Goal: Task Accomplishment & Management: Manage account settings

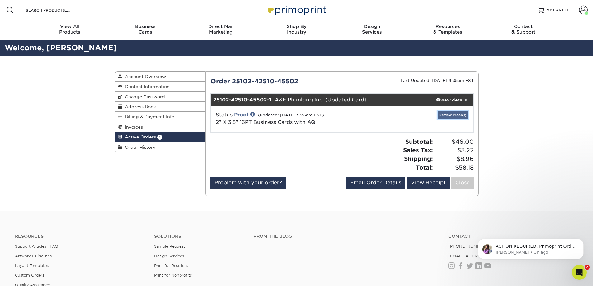
click at [455, 115] on link "Review Proof(s)" at bounding box center [452, 115] width 30 height 8
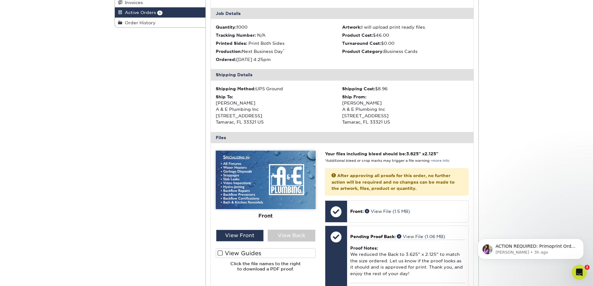
scroll to position [156, 0]
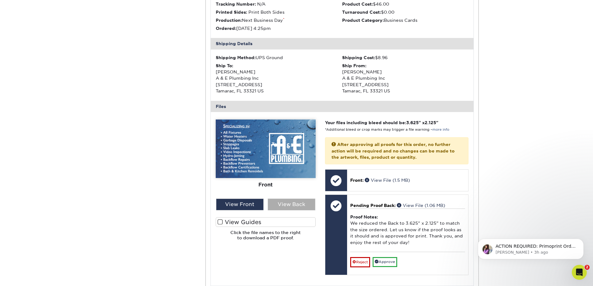
click at [285, 203] on div "View Back" at bounding box center [292, 205] width 48 height 12
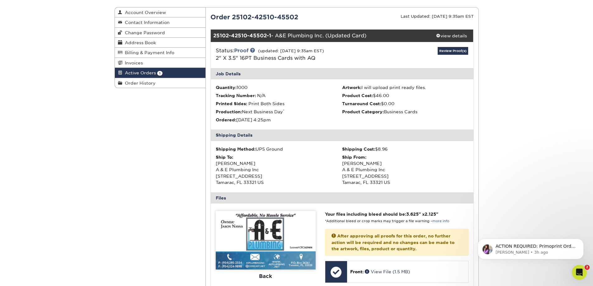
scroll to position [62, 0]
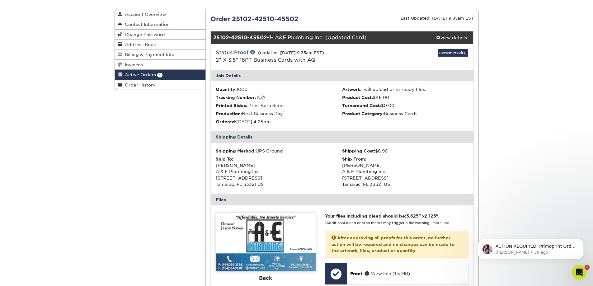
click at [160, 23] on span "Contact Information" at bounding box center [145, 24] width 47 height 5
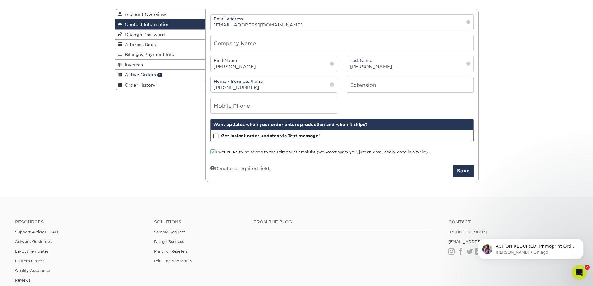
click at [147, 74] on span "Active Orders" at bounding box center [139, 74] width 34 height 5
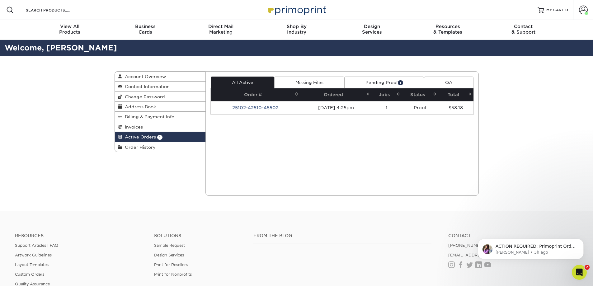
scroll to position [62, 0]
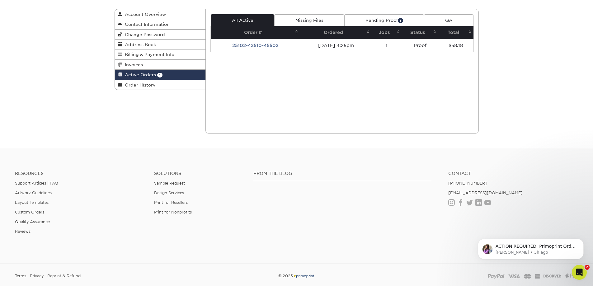
click at [390, 21] on link "Pending Proof 1" at bounding box center [384, 20] width 80 height 12
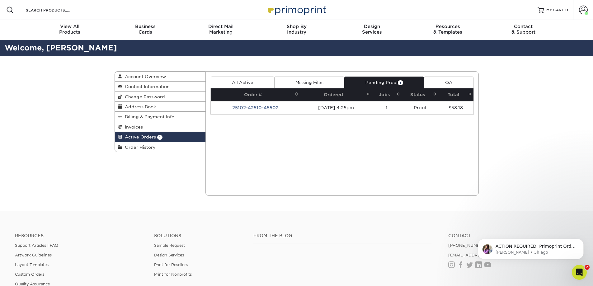
click at [237, 94] on th "Order #" at bounding box center [255, 94] width 89 height 13
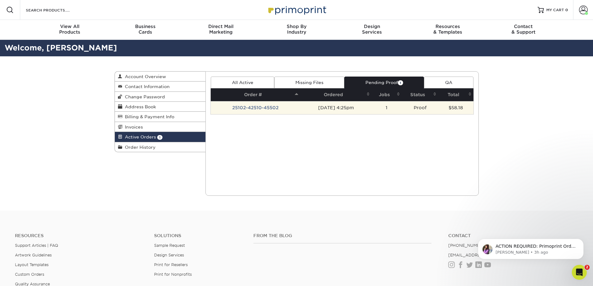
click at [248, 108] on td "25102-42510-45502" at bounding box center [255, 107] width 89 height 13
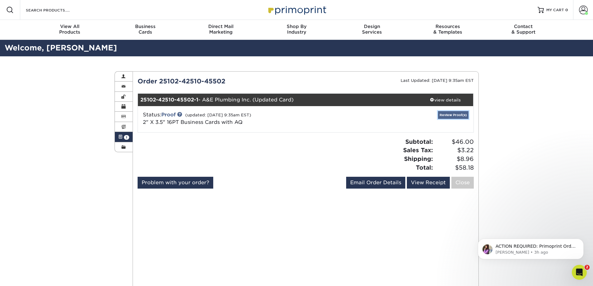
click at [457, 117] on link "Review Proof(s)" at bounding box center [453, 115] width 30 height 8
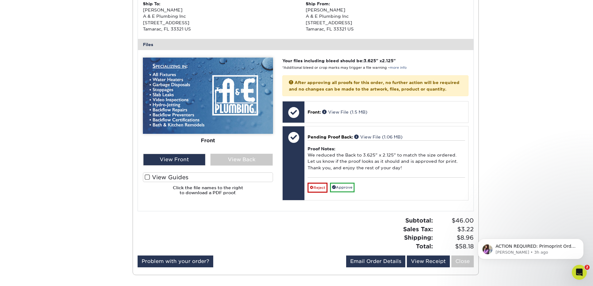
scroll to position [218, 0]
click at [240, 161] on div "View Back" at bounding box center [241, 159] width 62 height 12
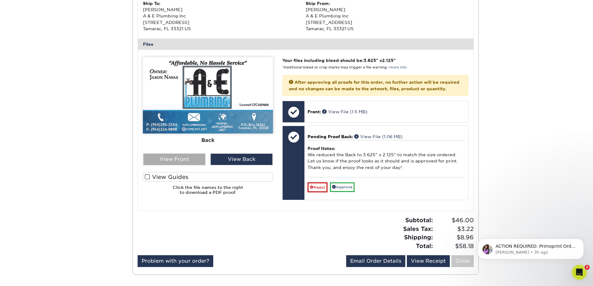
click at [190, 160] on div "View Front" at bounding box center [174, 159] width 62 height 12
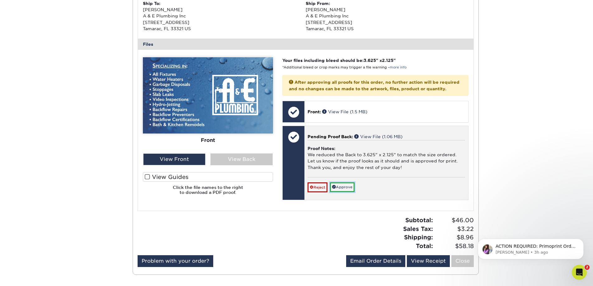
click at [351, 192] on link "Approve" at bounding box center [342, 187] width 25 height 10
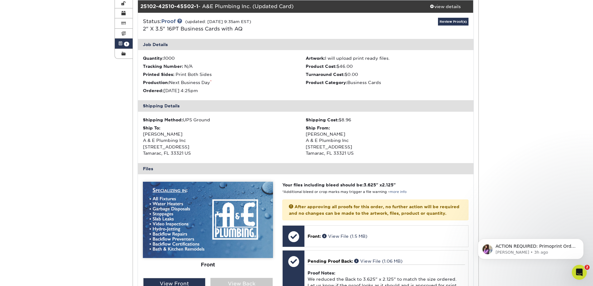
scroll to position [31, 0]
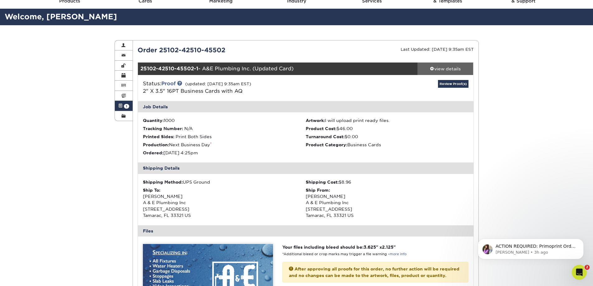
click at [453, 71] on div "view details" at bounding box center [445, 69] width 56 height 6
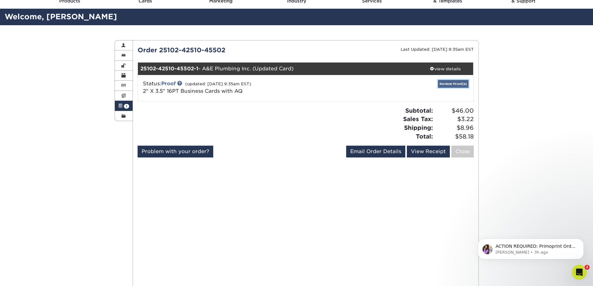
click at [456, 86] on link "Review Proof(s)" at bounding box center [453, 84] width 30 height 8
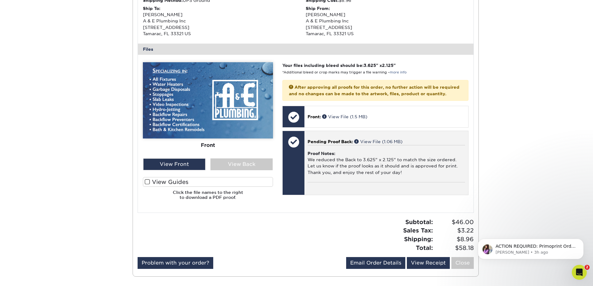
scroll to position [218, 0]
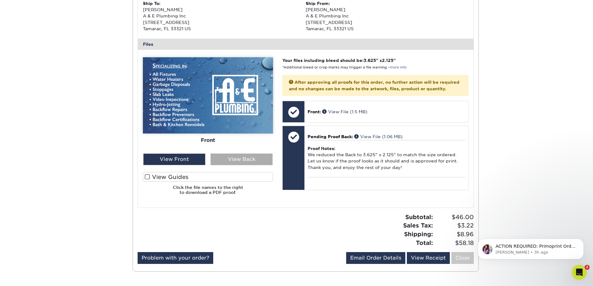
click at [258, 161] on div "View Back" at bounding box center [241, 159] width 62 height 12
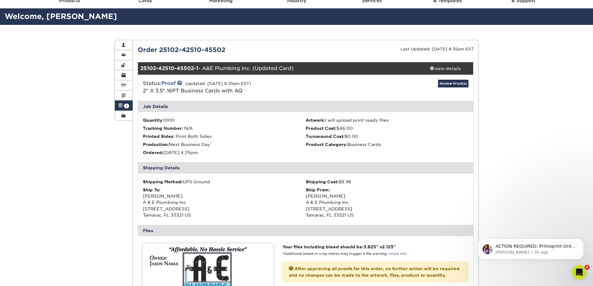
scroll to position [31, 0]
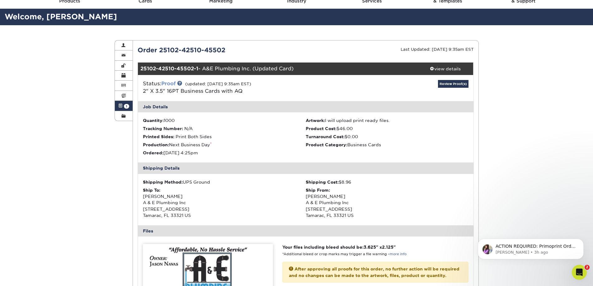
click at [171, 83] on link "Proof" at bounding box center [168, 84] width 14 height 6
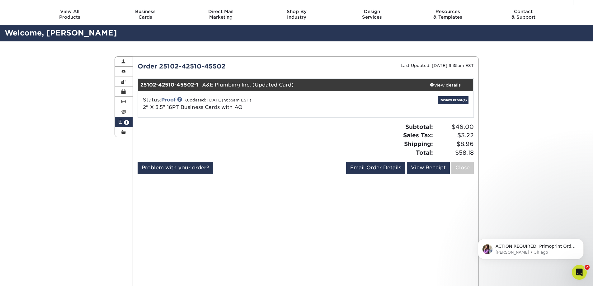
scroll to position [0, 0]
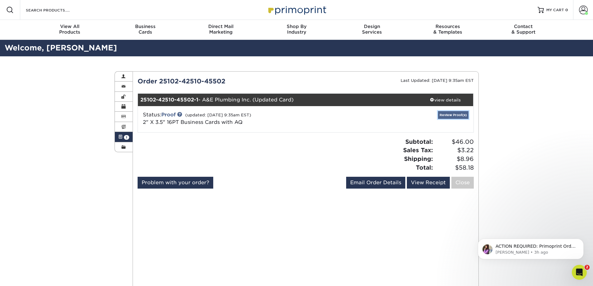
click at [455, 115] on link "Review Proof(s)" at bounding box center [453, 115] width 30 height 8
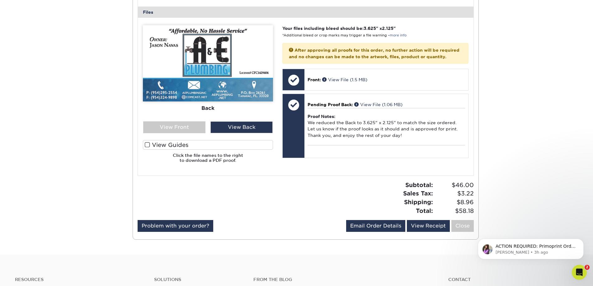
scroll to position [245, 0]
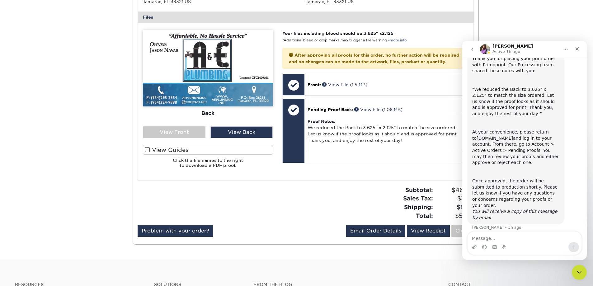
scroll to position [0, 0]
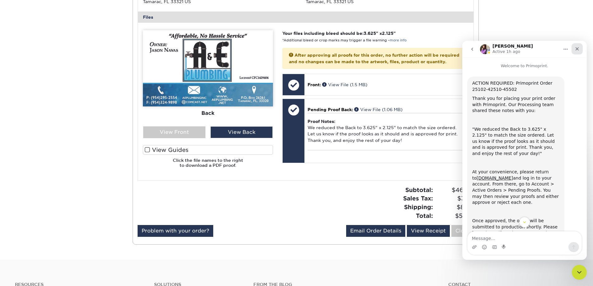
click at [578, 48] on icon "Close" at bounding box center [576, 48] width 5 height 5
